Goal: Task Accomplishment & Management: Manage account settings

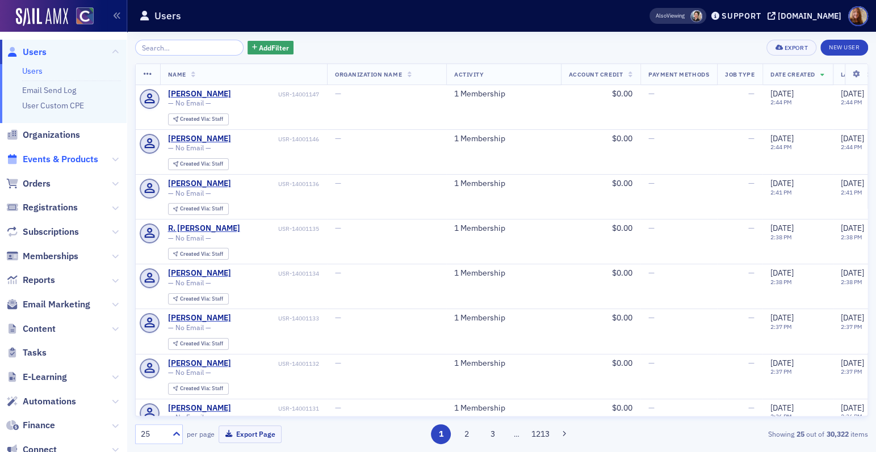
click at [45, 158] on span "Events & Products" at bounding box center [60, 159] width 75 height 12
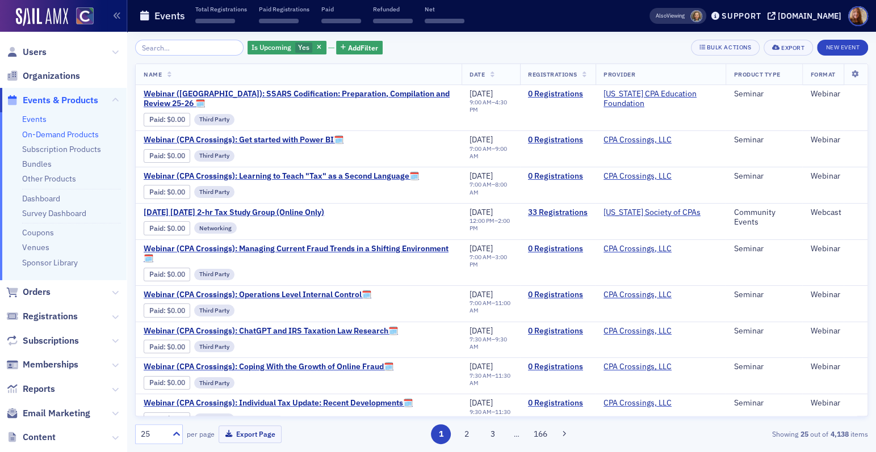
click at [49, 131] on link "On-Demand Products" at bounding box center [60, 134] width 77 height 10
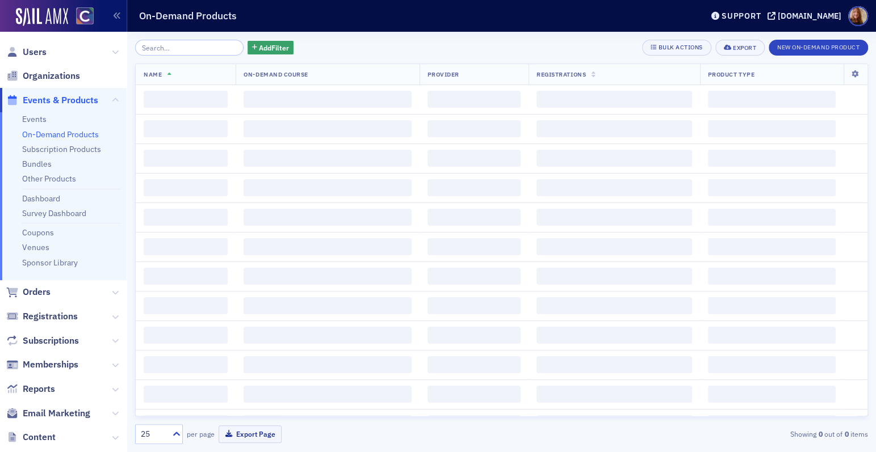
click at [171, 49] on input "search" at bounding box center [189, 48] width 108 height 16
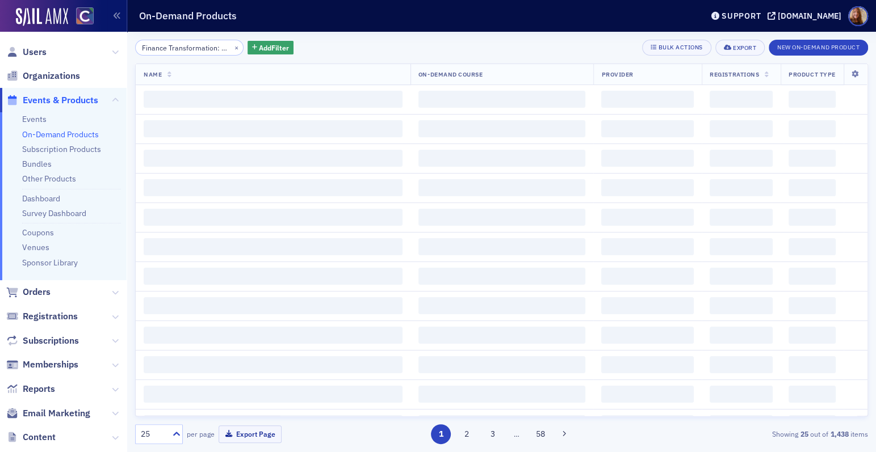
scroll to position [0, 94]
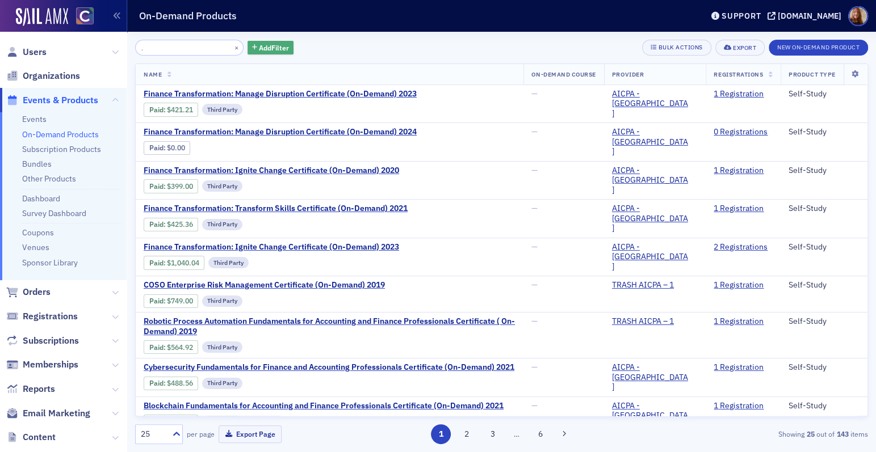
type input "Finance Transformation: Manage Disruption Certificate"
click at [259, 49] on span "Add Filter" at bounding box center [274, 48] width 30 height 10
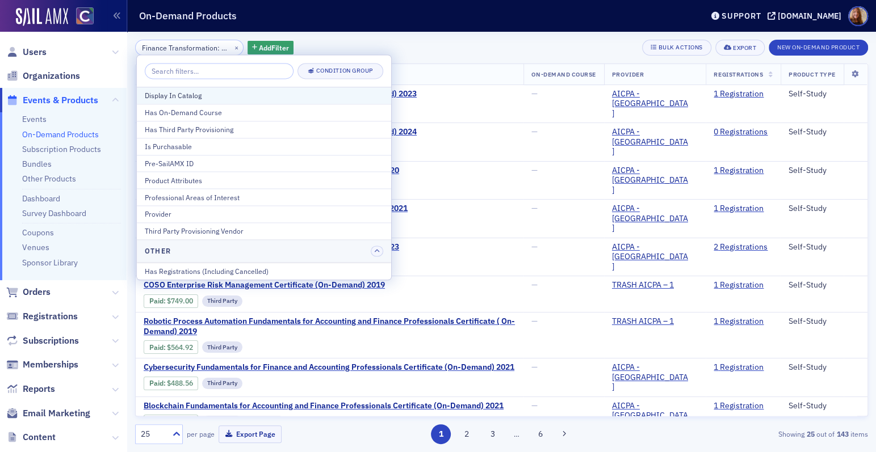
click at [201, 96] on div "Display In Catalog" at bounding box center [264, 96] width 238 height 10
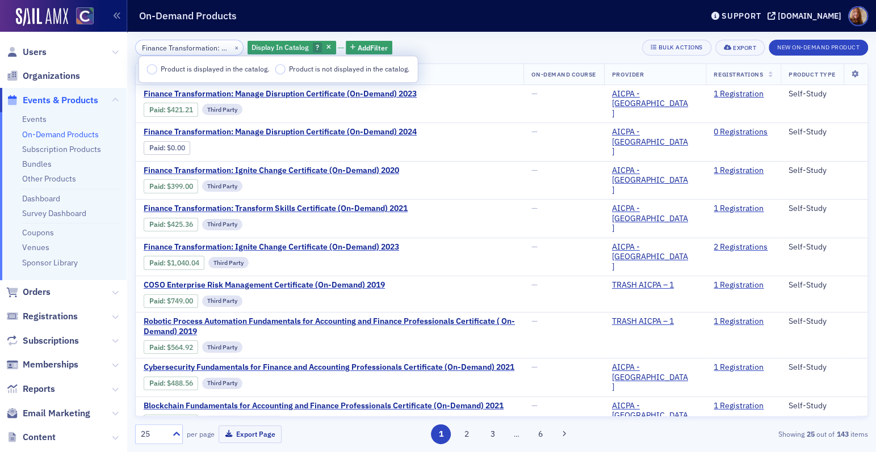
click at [201, 71] on span "Product is displayed in the catalog." at bounding box center [215, 68] width 108 height 9
click at [157, 71] on input "Product is displayed in the catalog." at bounding box center [152, 69] width 10 height 10
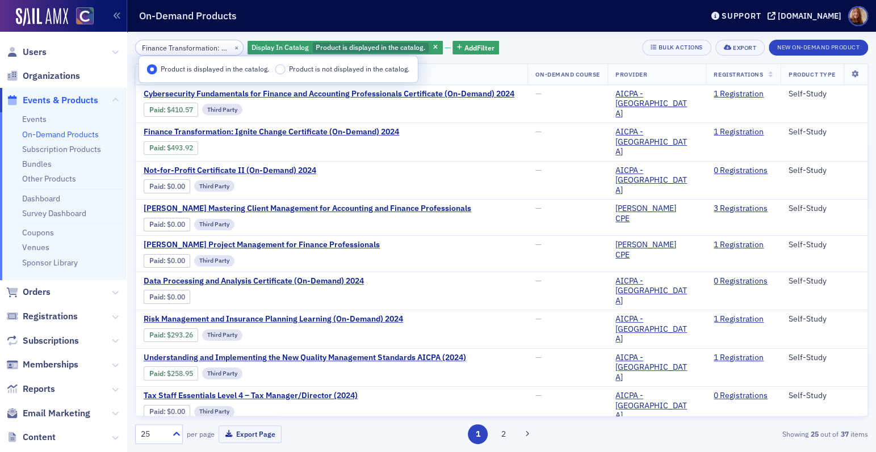
click at [535, 48] on div "Finance Transformation: Manage Disruption Certificate × Display In Catalog Prod…" at bounding box center [501, 48] width 733 height 16
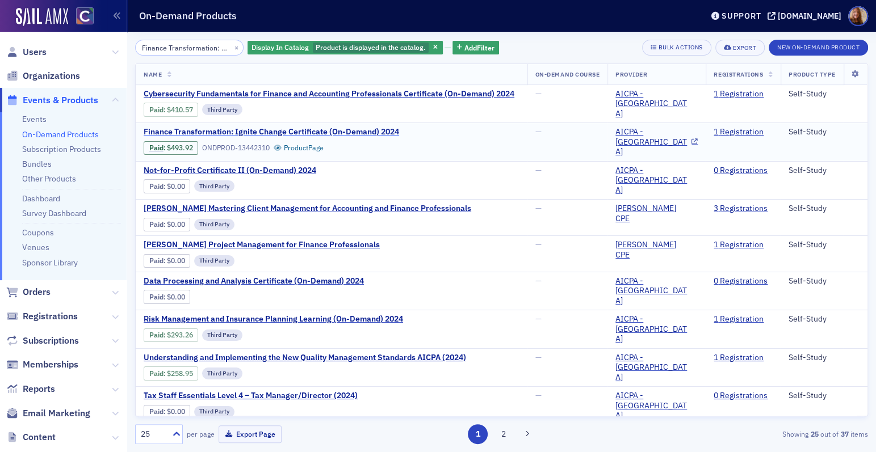
click at [350, 127] on span "Finance Transformation: Ignite Change Certificate (On-Demand) 2024" at bounding box center [271, 132] width 255 height 10
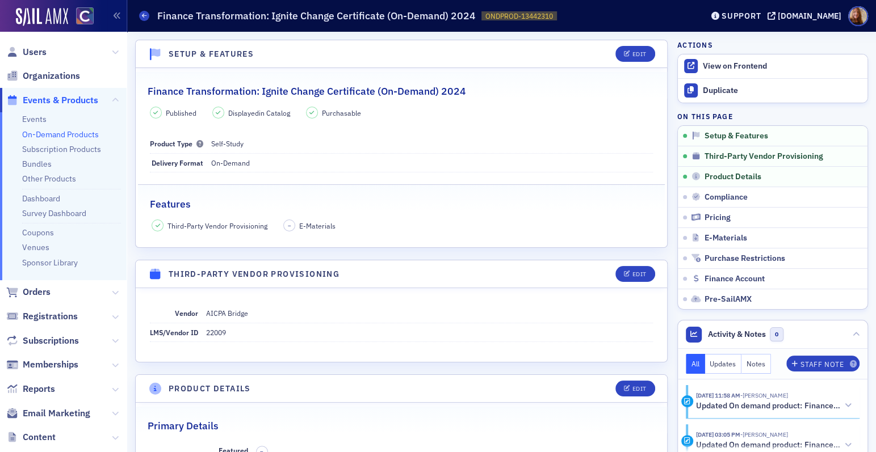
click at [49, 136] on link "On-Demand Products" at bounding box center [60, 134] width 77 height 10
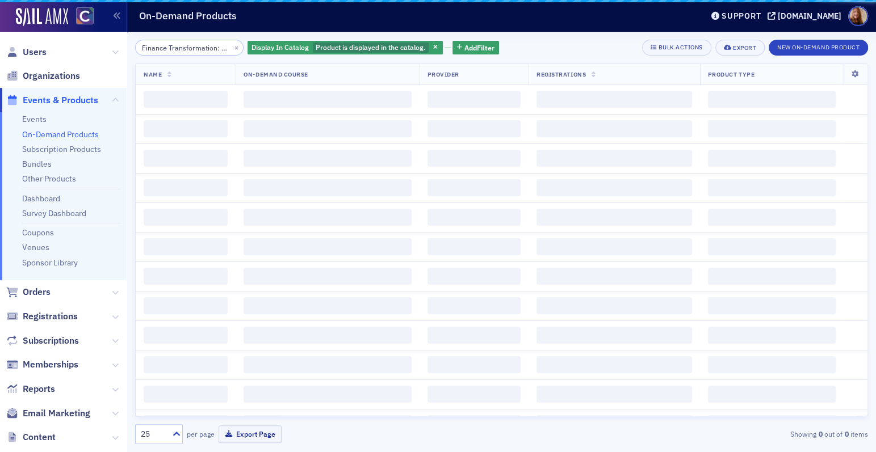
scroll to position [0, 94]
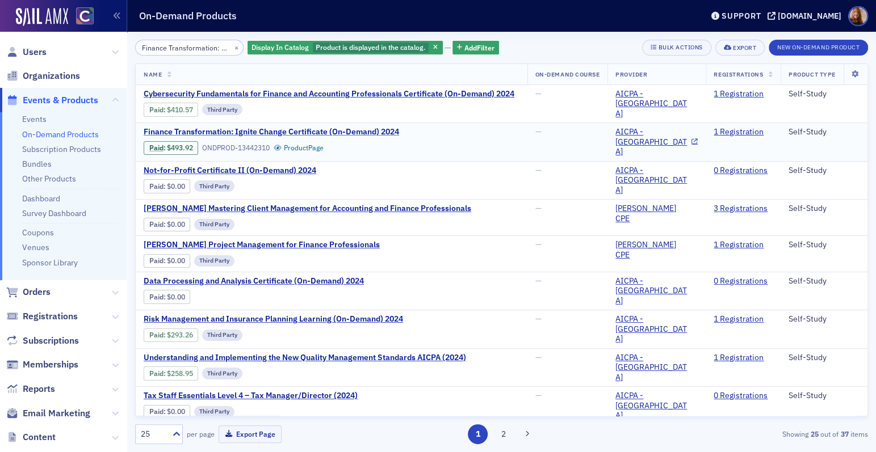
click at [273, 128] on span "Finance Transformation: Ignite Change Certificate (On-Demand) 2024" at bounding box center [271, 132] width 255 height 10
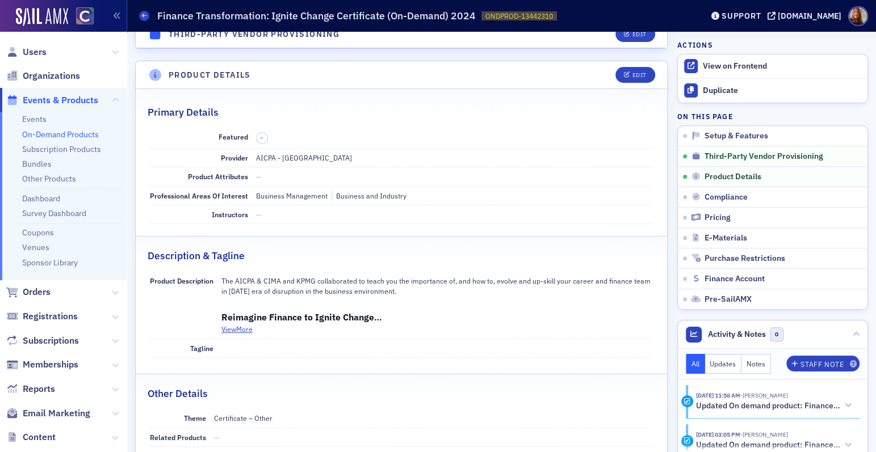
scroll to position [319, 0]
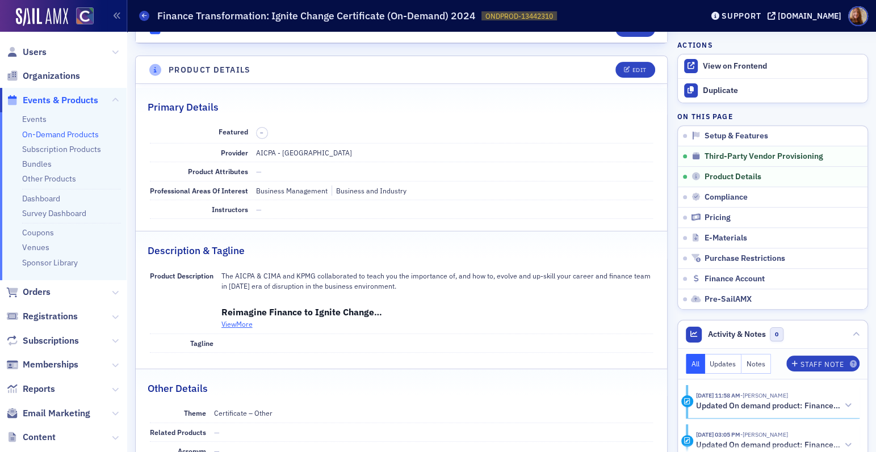
click at [247, 324] on button "View More" at bounding box center [236, 324] width 31 height 10
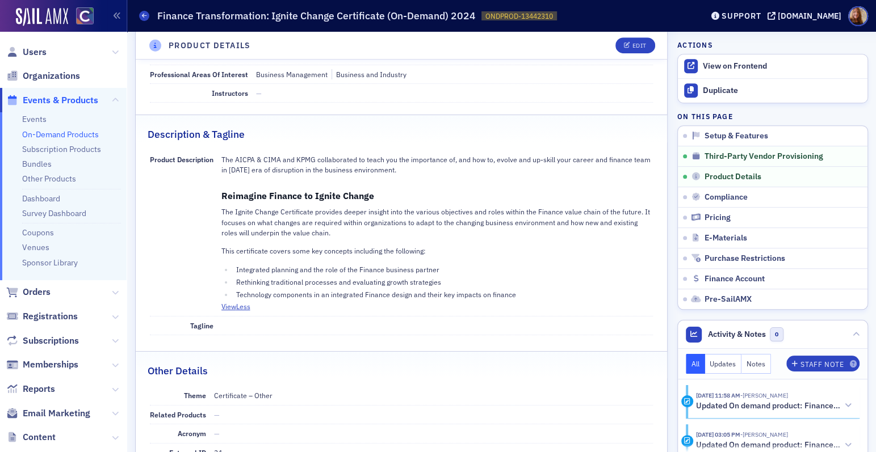
scroll to position [497, 0]
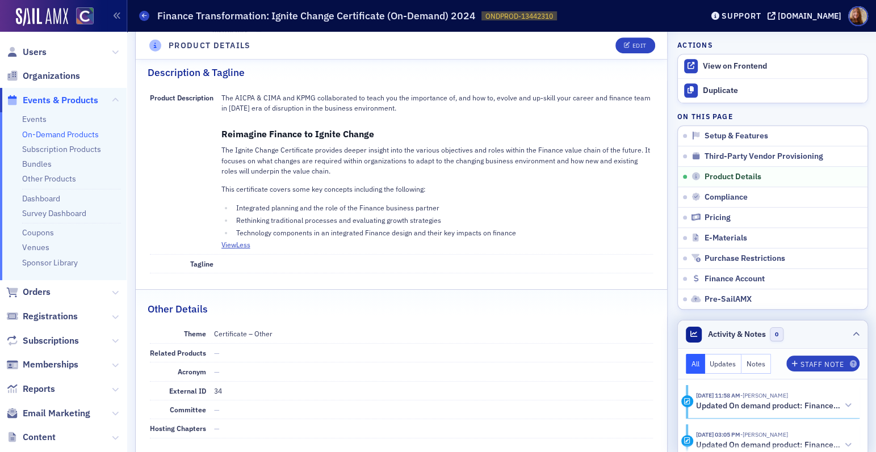
click at [820, 337] on header "Activity & Notes 0" at bounding box center [773, 335] width 190 height 28
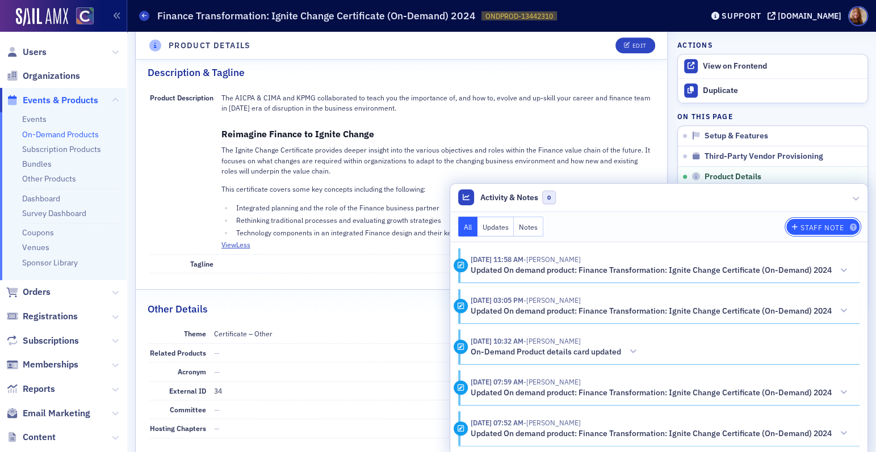
click at [792, 229] on span "Staff Note" at bounding box center [823, 227] width 68 height 7
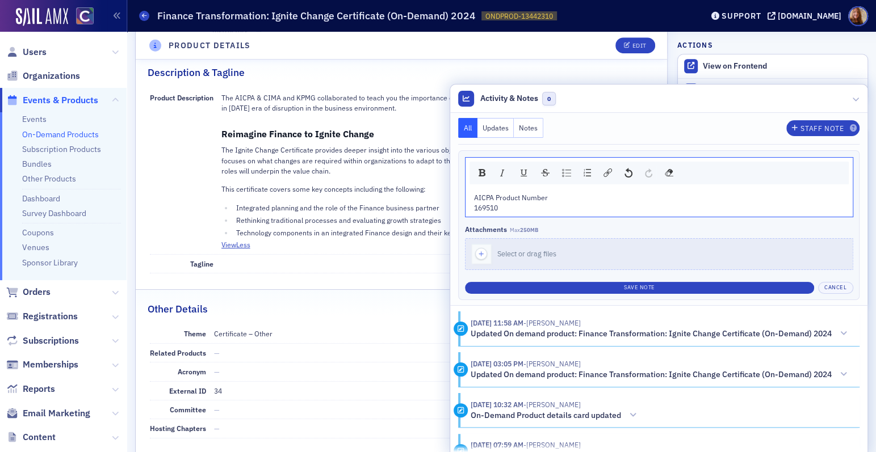
drag, startPoint x: 478, startPoint y: 199, endPoint x: 558, endPoint y: 190, distance: 80.5
click at [478, 199] on span "AICPA Product Number" at bounding box center [511, 197] width 74 height 9
click at [585, 191] on div "AICPA website Product Number 169510" at bounding box center [658, 202] width 387 height 29
click at [565, 199] on div "AICPA website Product Number" at bounding box center [659, 197] width 371 height 10
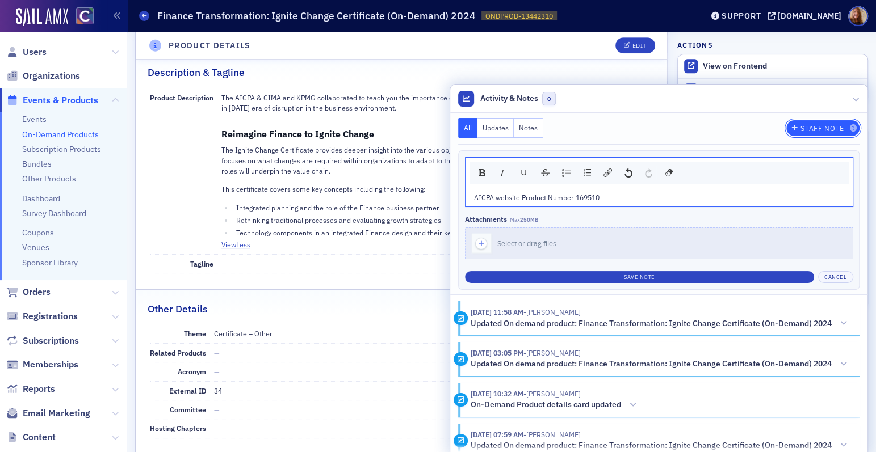
click at [810, 129] on div "Staff Note" at bounding box center [821, 128] width 43 height 6
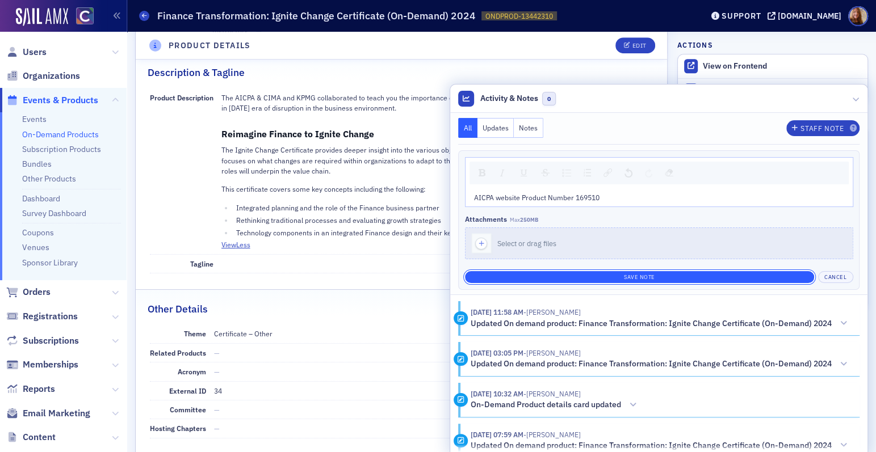
click at [660, 279] on button "Save Note" at bounding box center [639, 277] width 349 height 12
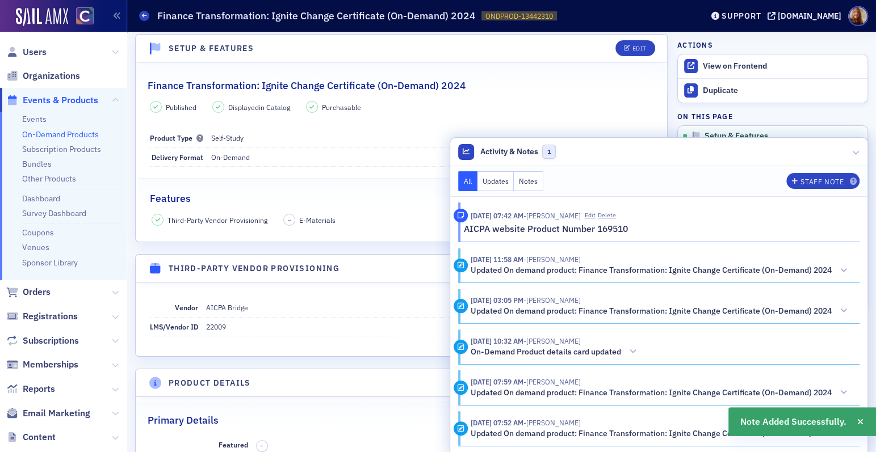
scroll to position [0, 0]
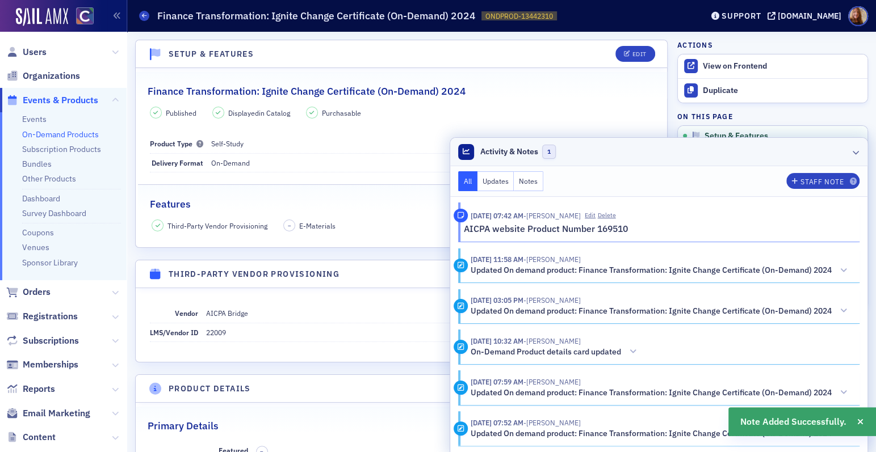
click at [689, 153] on header "Activity & Notes 1" at bounding box center [658, 152] width 417 height 28
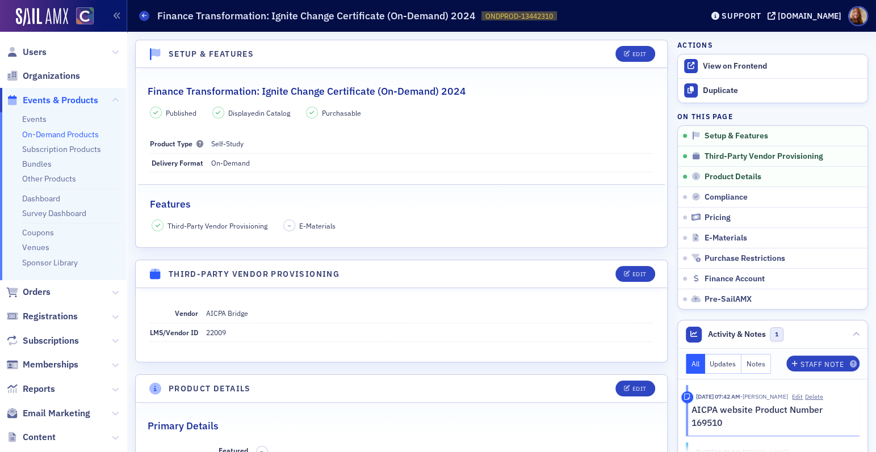
click at [57, 136] on link "On-Demand Products" at bounding box center [60, 134] width 77 height 10
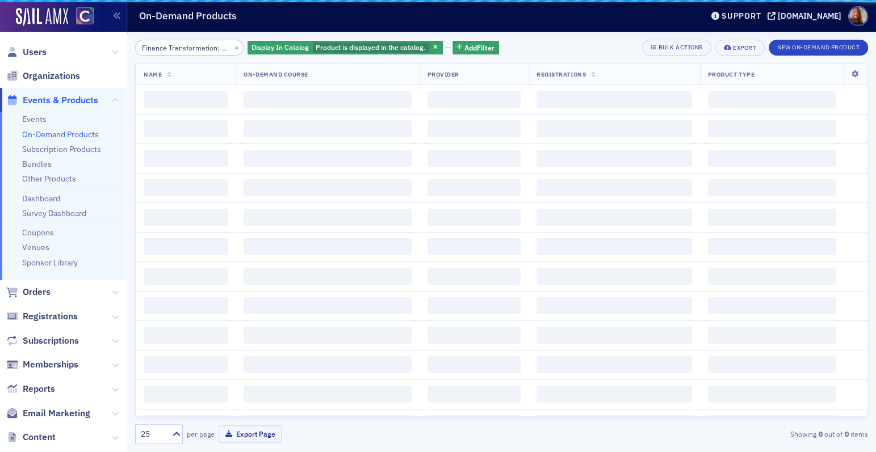
scroll to position [0, 94]
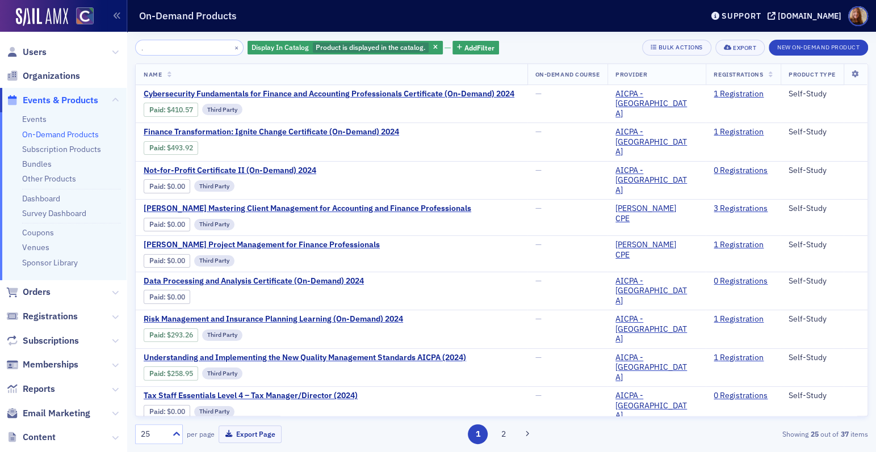
click at [162, 42] on input "Finance Transformation: Manage Disruption Certificate" at bounding box center [189, 48] width 108 height 16
drag, startPoint x: 189, startPoint y: 47, endPoint x: 130, endPoint y: 43, distance: 59.1
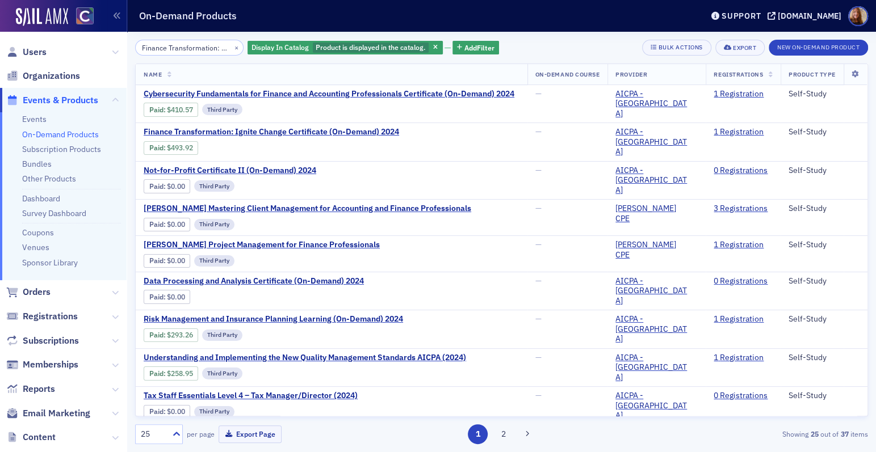
click at [130, 43] on div "Finance Transformation: Manage Disruption Certificate × Display In Catalog Prod…" at bounding box center [501, 242] width 749 height 421
click at [177, 46] on input "Finance Transformation: Manage Disruption Certificate" at bounding box center [189, 48] width 108 height 16
drag, startPoint x: 176, startPoint y: 45, endPoint x: 215, endPoint y: 48, distance: 38.7
click at [215, 48] on input "Finance Transformation: Manage Disruption Certificate" at bounding box center [189, 48] width 108 height 16
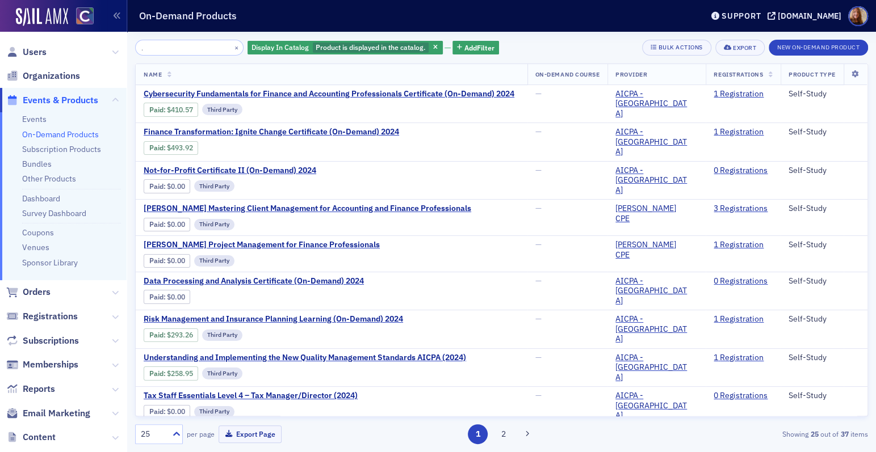
click at [170, 46] on input "Finance Transformation: Manage Disruption Certificate" at bounding box center [189, 48] width 108 height 16
drag, startPoint x: 184, startPoint y: 48, endPoint x: 152, endPoint y: 50, distance: 32.4
click at [152, 50] on input "Finance Transformation: Manage Disruption Certificate" at bounding box center [189, 48] width 108 height 16
click at [156, 51] on input "Finance Transformation: Manage Disruption Certificate" at bounding box center [189, 48] width 108 height 16
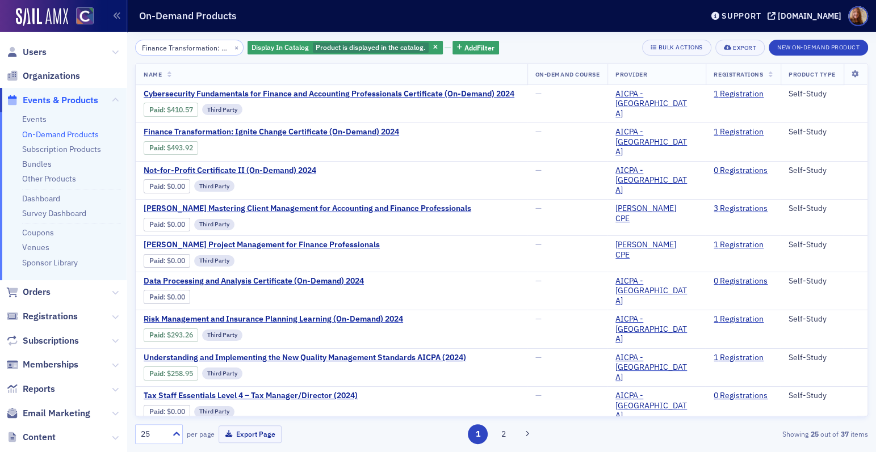
click at [543, 47] on div "Finance Transformation: Manage Disruption Certificate × Display In Catalog Prod…" at bounding box center [501, 48] width 733 height 16
click at [431, 47] on span "button" at bounding box center [436, 48] width 10 height 10
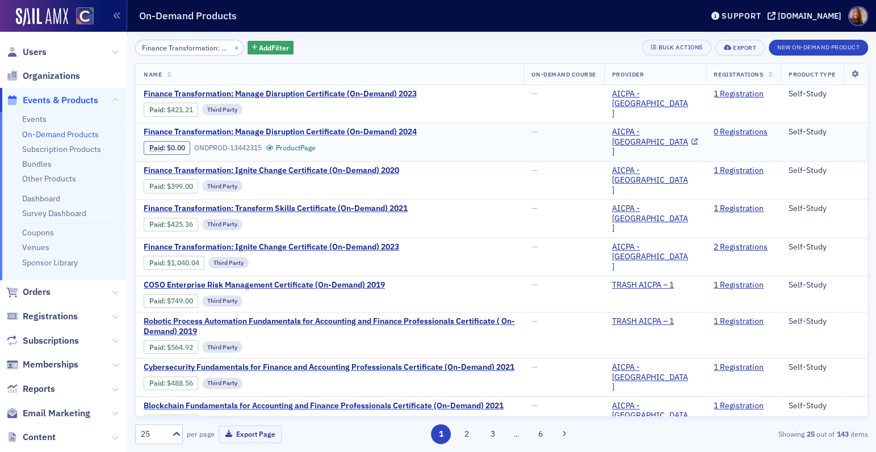
click at [326, 132] on span "Finance Transformation: Manage Disruption Certificate (On-Demand) 2024" at bounding box center [280, 132] width 273 height 10
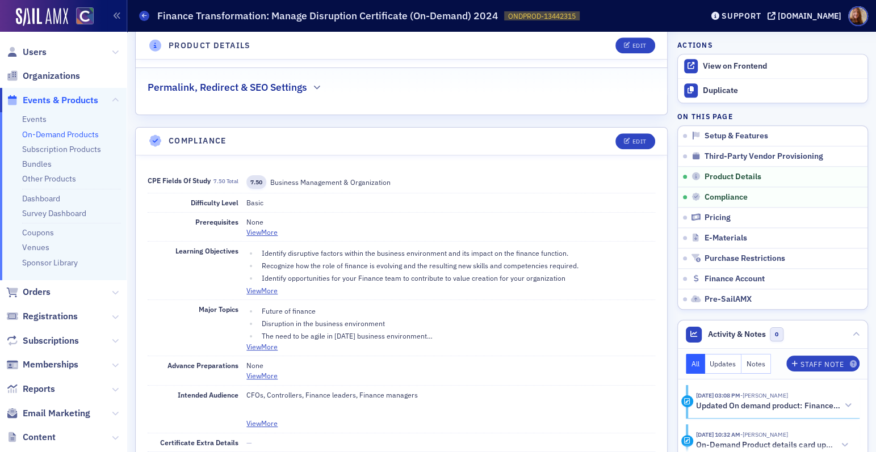
scroll to position [652, 0]
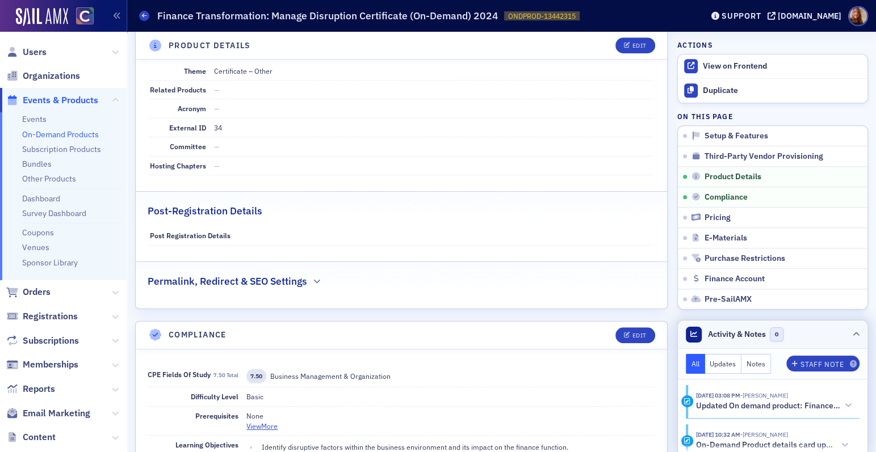
click at [797, 334] on header "Activity & Notes 0" at bounding box center [773, 335] width 190 height 28
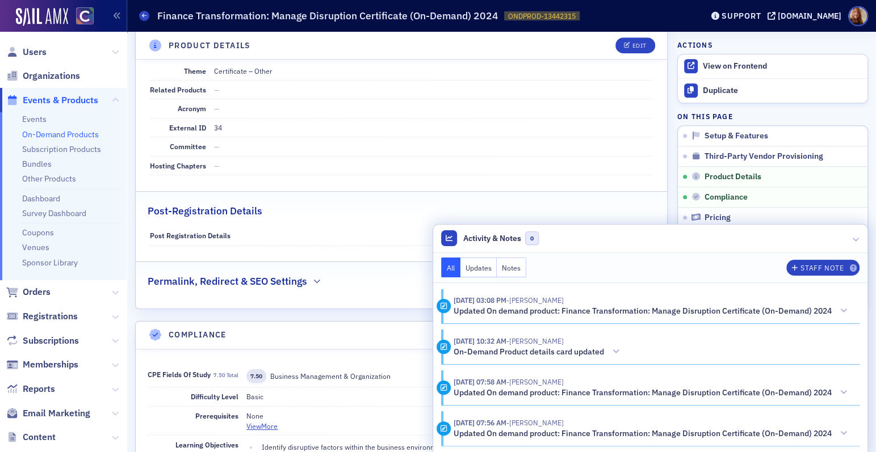
click at [503, 272] on button "Notes" at bounding box center [512, 268] width 30 height 20
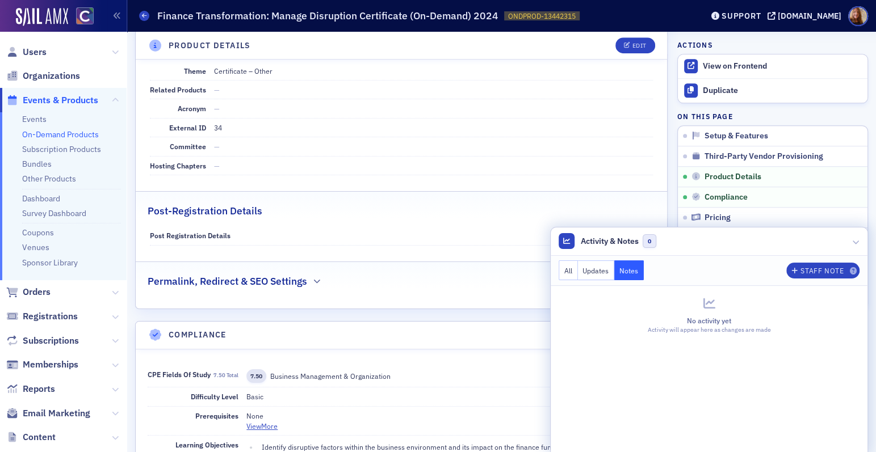
drag, startPoint x: 557, startPoint y: 271, endPoint x: 576, endPoint y: 271, distance: 18.7
click at [558, 271] on button "All" at bounding box center [567, 271] width 19 height 20
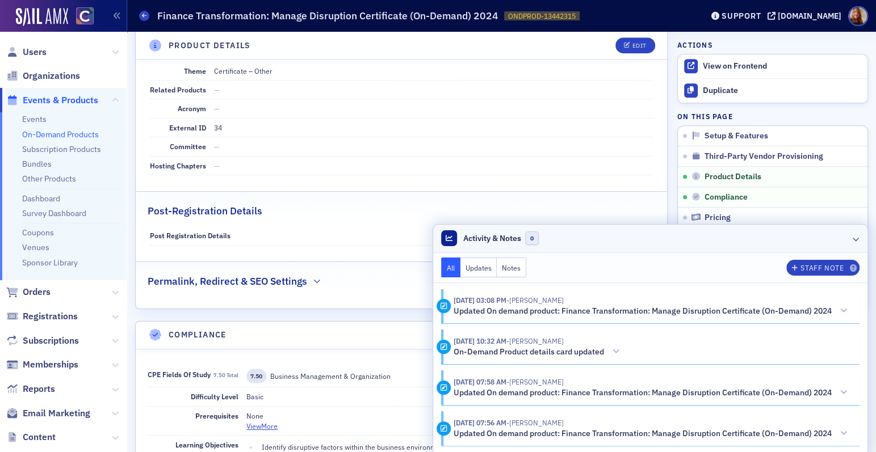
click at [640, 245] on header "Activity & Notes 0" at bounding box center [650, 239] width 434 height 28
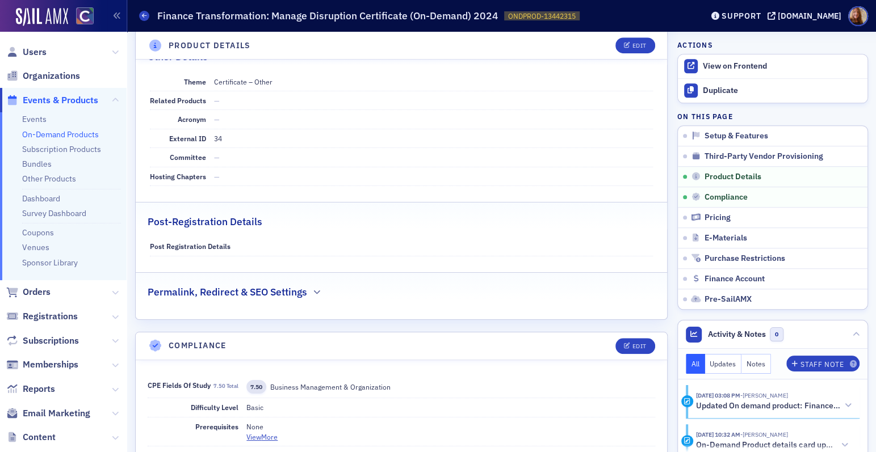
scroll to position [608, 0]
